Goal: Entertainment & Leisure: Consume media (video, audio)

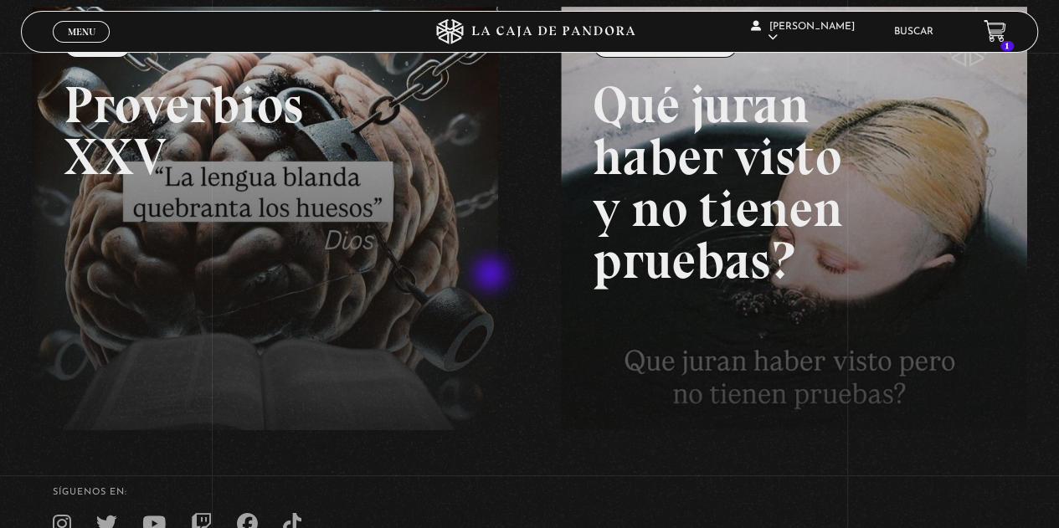
scroll to position [158, 0]
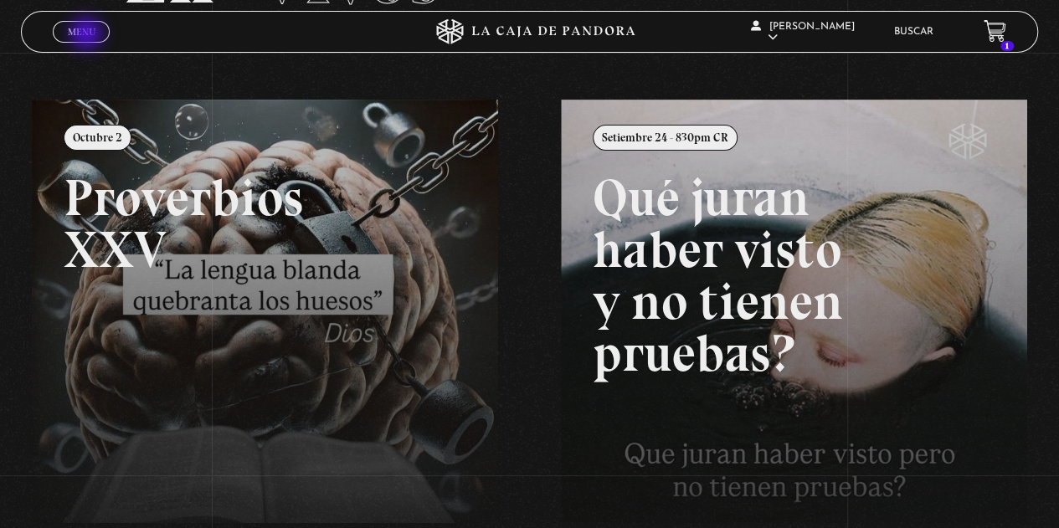
click at [88, 35] on span "Menu" at bounding box center [82, 32] width 28 height 10
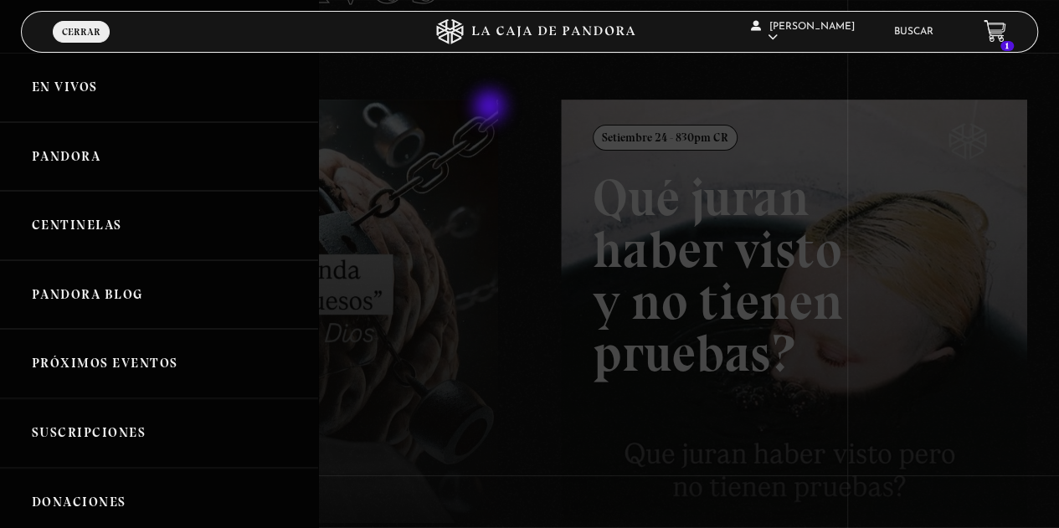
drag, startPoint x: 539, startPoint y: 85, endPoint x: 1003, endPoint y: 45, distance: 465.3
click at [550, 85] on div at bounding box center [529, 264] width 1059 height 528
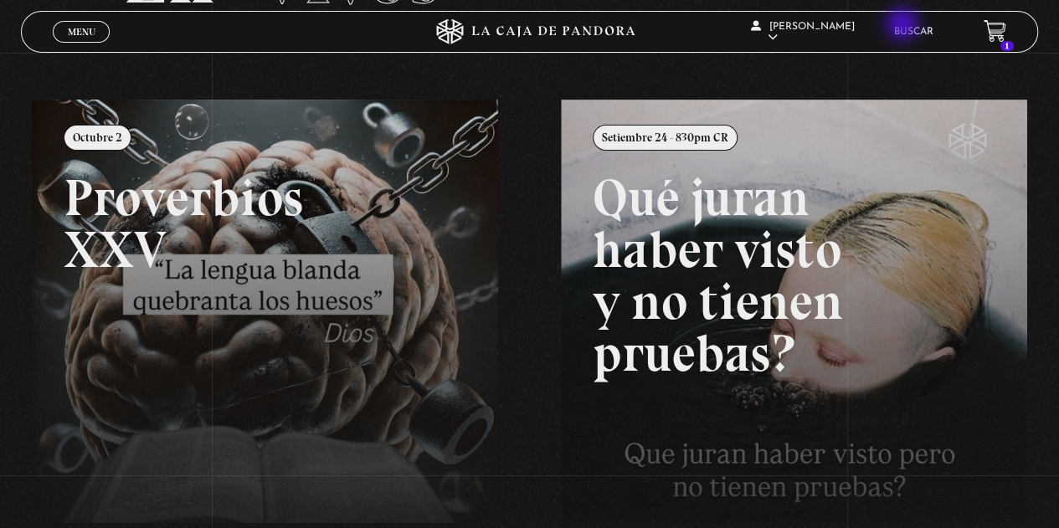
click at [904, 26] on li "Buscar" at bounding box center [913, 31] width 39 height 26
click at [930, 38] on li "Buscar" at bounding box center [913, 31] width 39 height 26
click at [932, 37] on link "Buscar" at bounding box center [913, 32] width 39 height 10
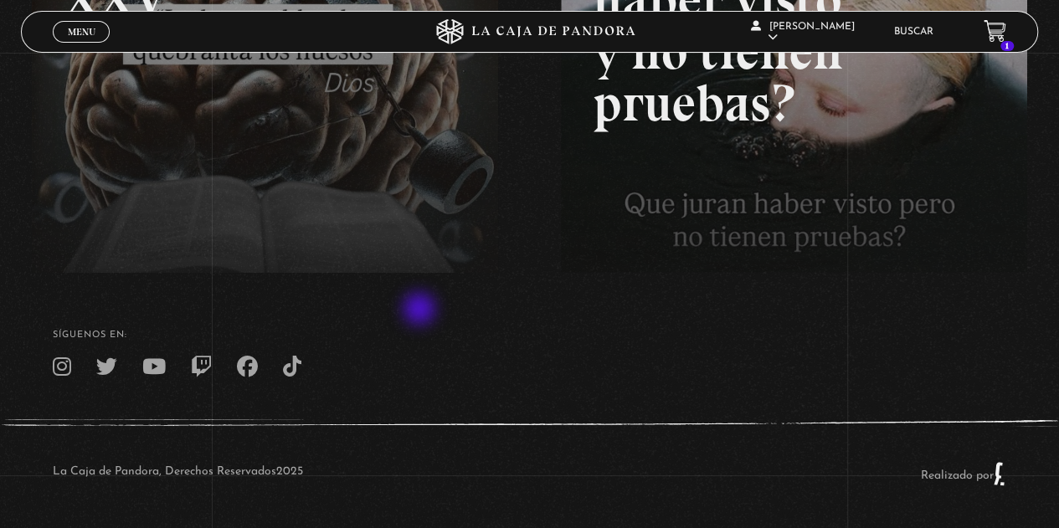
scroll to position [254, 0]
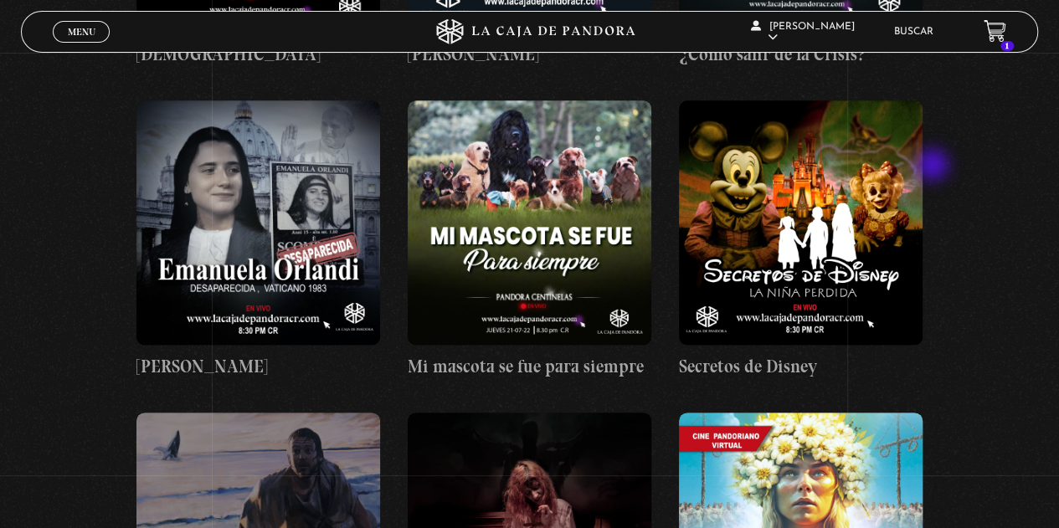
scroll to position [13557, 0]
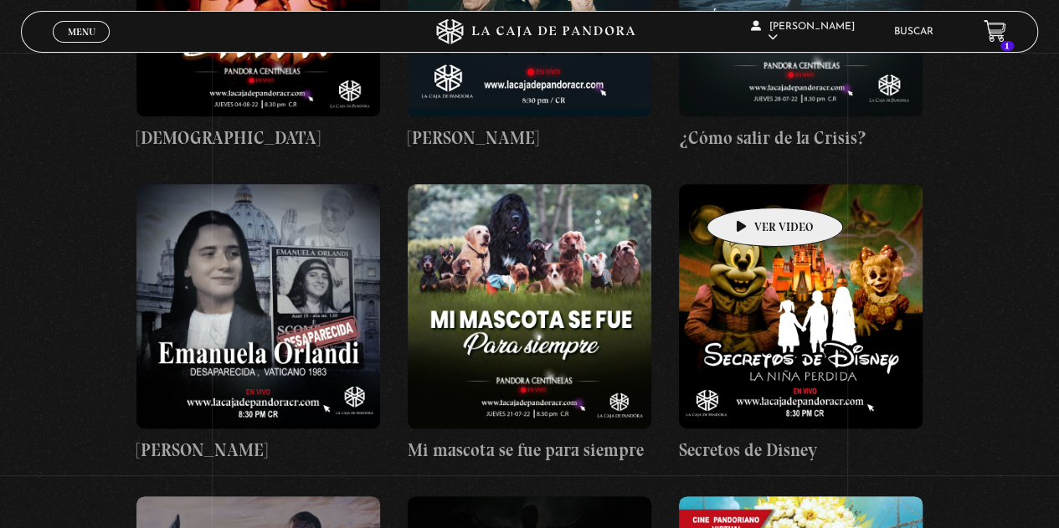
click at [748, 184] on figure at bounding box center [801, 306] width 244 height 244
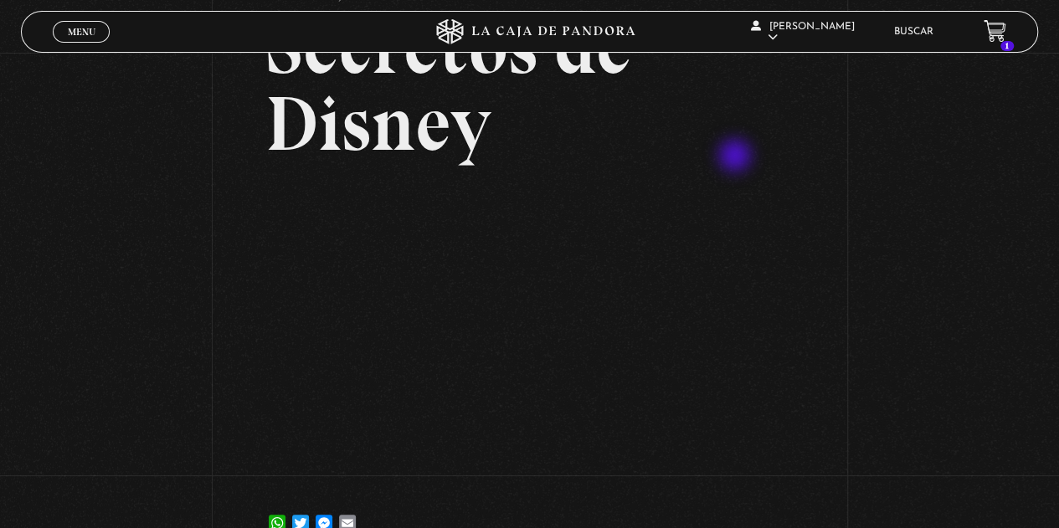
scroll to position [251, 0]
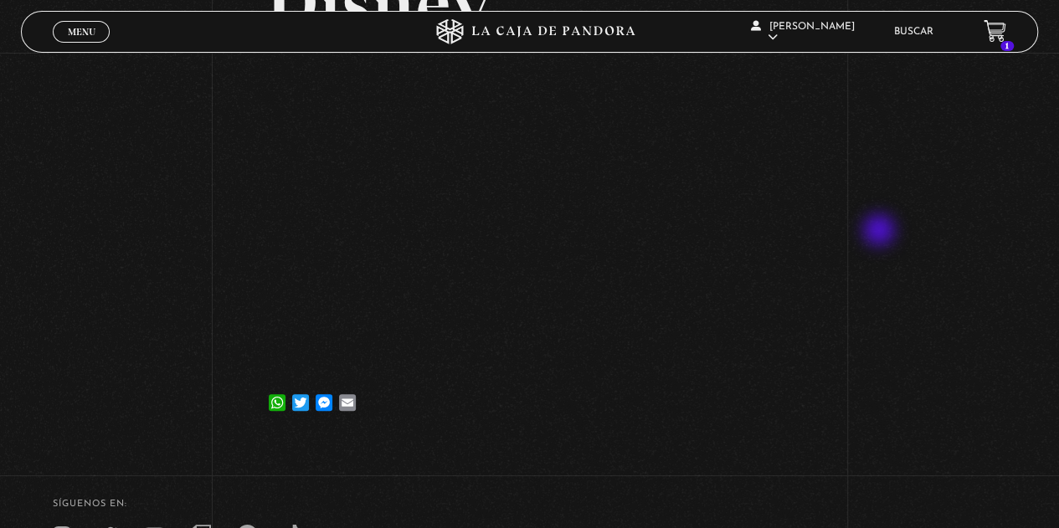
click at [880, 232] on div "Volver 15 diciembre, 2023 Secretos de Disney WhatsApp Twitter Messenger Email" at bounding box center [529, 121] width 1059 height 639
click at [963, 240] on div "Volver 15 diciembre, 2023 Secretos de Disney WhatsApp Twitter Messenger Email" at bounding box center [529, 121] width 1059 height 639
